Goal: Register for event/course

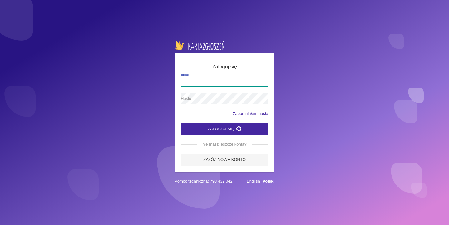
type input "[PERSON_NAME][EMAIL_ADDRESS][DOMAIN_NAME]"
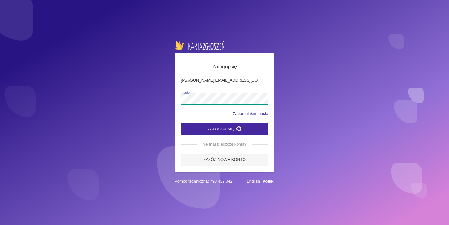
click at [225, 128] on button "Zaloguj się" at bounding box center [224, 129] width 87 height 12
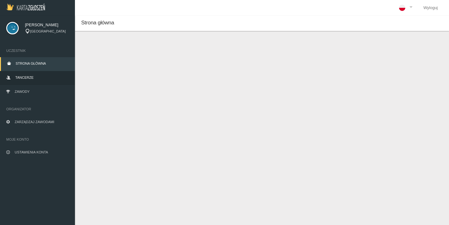
click at [34, 76] on link "Tancerze" at bounding box center [37, 78] width 75 height 14
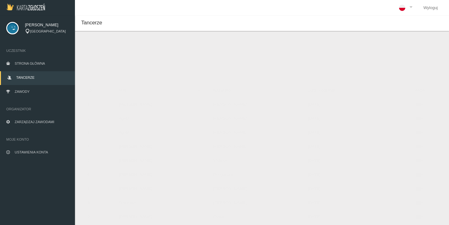
click at [127, 52] on button "Dodaj tancerza" at bounding box center [110, 53] width 47 height 12
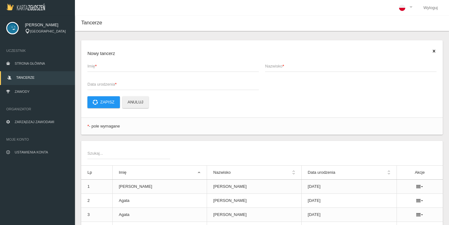
click at [111, 67] on span "Imię *" at bounding box center [169, 66] width 165 height 6
click at [111, 67] on input "Imię *" at bounding box center [172, 66] width 171 height 12
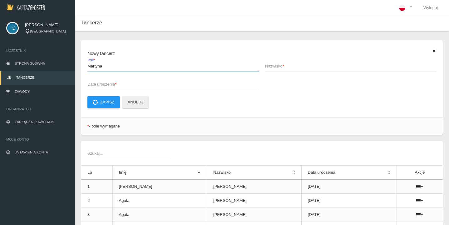
type input "Martyna"
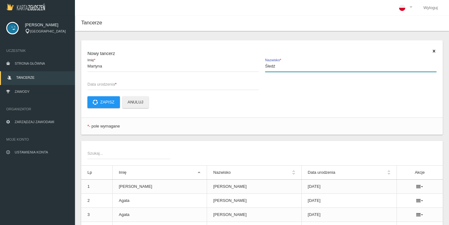
type input "Śledź"
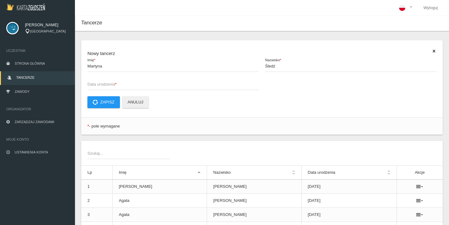
click at [111, 84] on span "Data urodzenia *" at bounding box center [169, 84] width 165 height 6
click at [111, 84] on input "Data urodzenia *" at bounding box center [172, 84] width 171 height 12
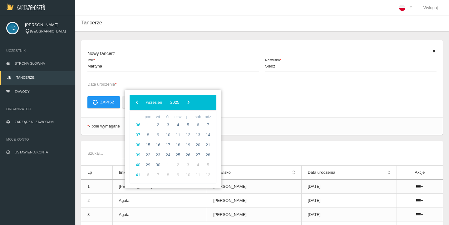
click at [202, 104] on div "‹ ​ wrzesień ​ 2025 ​ ›" at bounding box center [173, 103] width 87 height 16
click at [179, 102] on span "2025" at bounding box center [174, 102] width 9 height 5
click at [136, 102] on span "‹" at bounding box center [136, 101] width 9 height 9
click at [159, 137] on span "2007" at bounding box center [163, 138] width 14 height 14
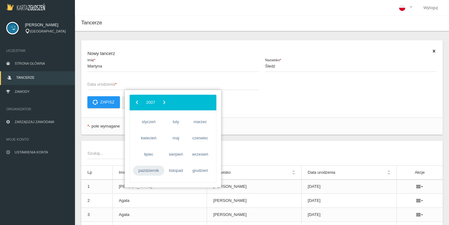
click at [155, 170] on span "październik" at bounding box center [148, 170] width 31 height 10
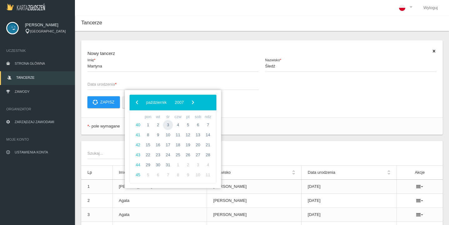
click at [167, 125] on span "3" at bounding box center [168, 125] width 10 height 10
type input "[DATE]"
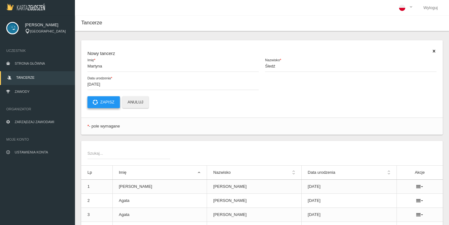
click at [108, 103] on button "Zapisz" at bounding box center [103, 102] width 32 height 12
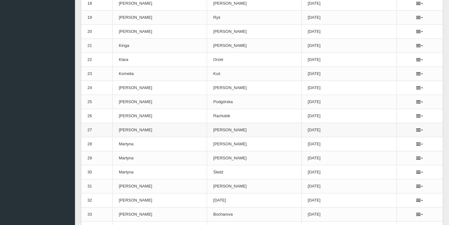
scroll to position [421, 0]
click at [416, 173] on icon at bounding box center [419, 172] width 7 height 5
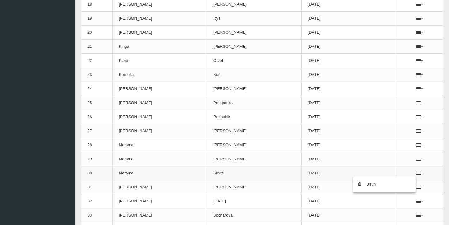
click at [402, 170] on td at bounding box center [420, 173] width 46 height 14
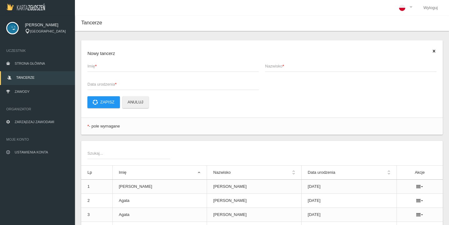
scroll to position [0, 0]
click at [24, 94] on link "Zawody" at bounding box center [37, 92] width 75 height 14
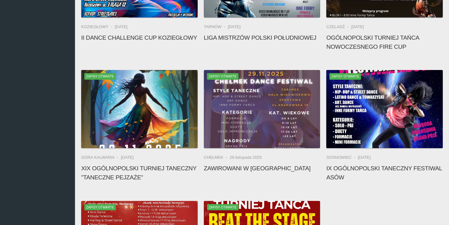
scroll to position [257, 0]
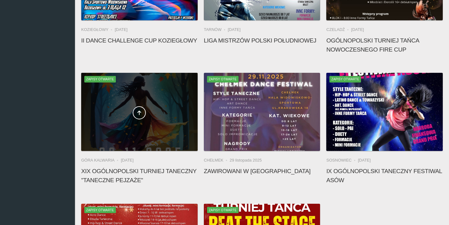
click at [156, 126] on div at bounding box center [139, 112] width 116 height 78
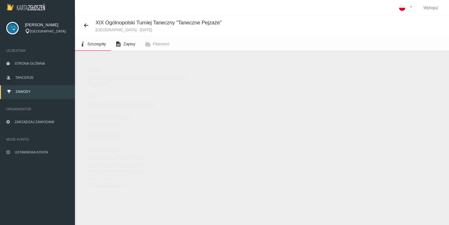
click at [129, 38] on link "Zapisy" at bounding box center [125, 44] width 29 height 14
click at [111, 65] on button "Dodaj występ" at bounding box center [102, 66] width 43 height 12
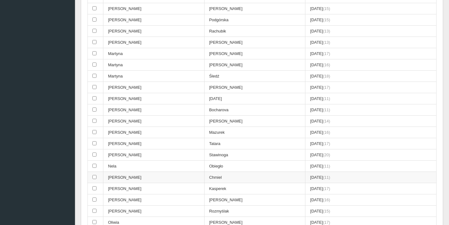
scroll to position [339, 0]
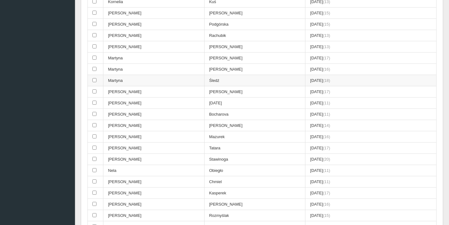
click at [93, 78] on input "checkbox" at bounding box center [94, 80] width 4 height 4
checkbox input "true"
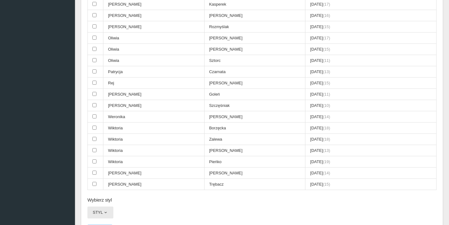
scroll to position [527, 0]
click at [106, 210] on span "button" at bounding box center [105, 212] width 5 height 5
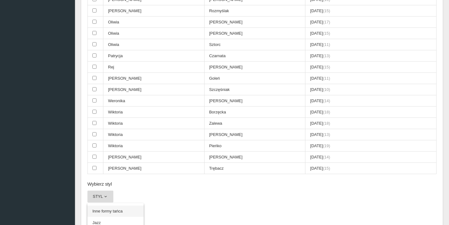
scroll to position [543, 0]
